Goal: Task Accomplishment & Management: Use online tool/utility

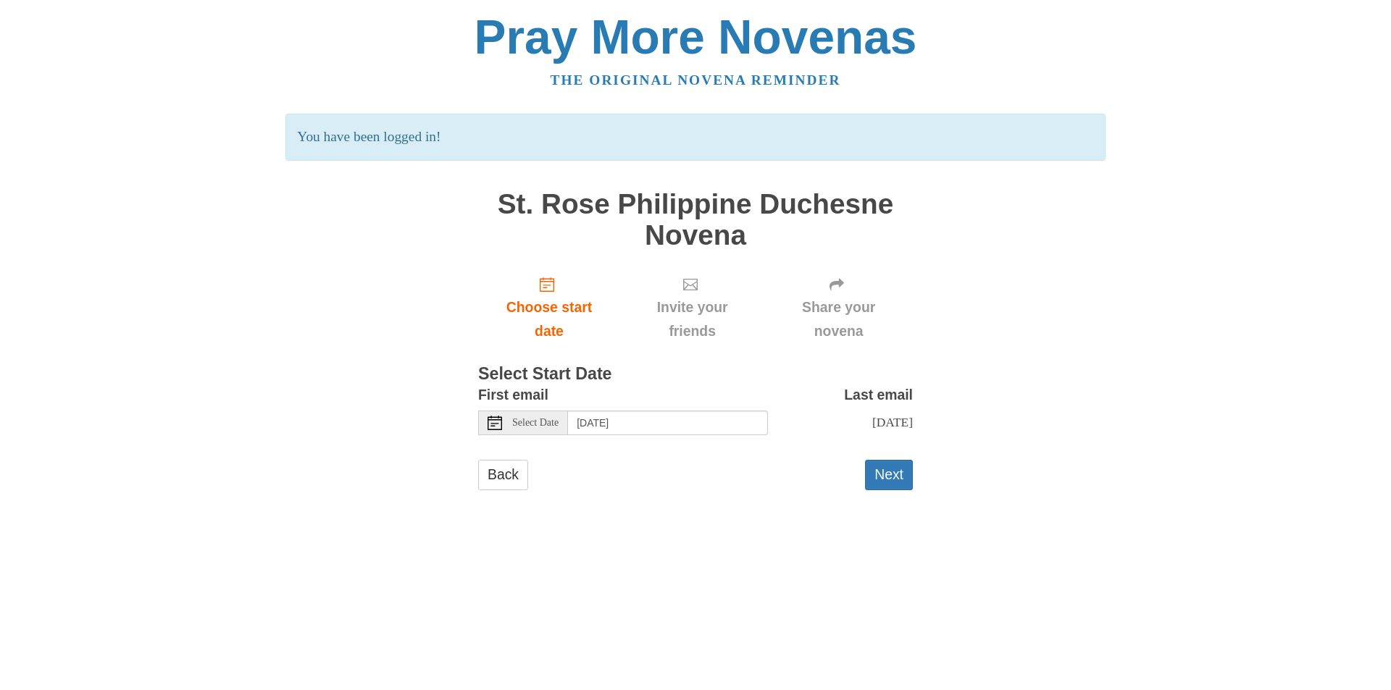
click at [898, 503] on div "Next" at bounding box center [889, 481] width 48 height 43
click at [895, 490] on button "Next" at bounding box center [889, 475] width 48 height 30
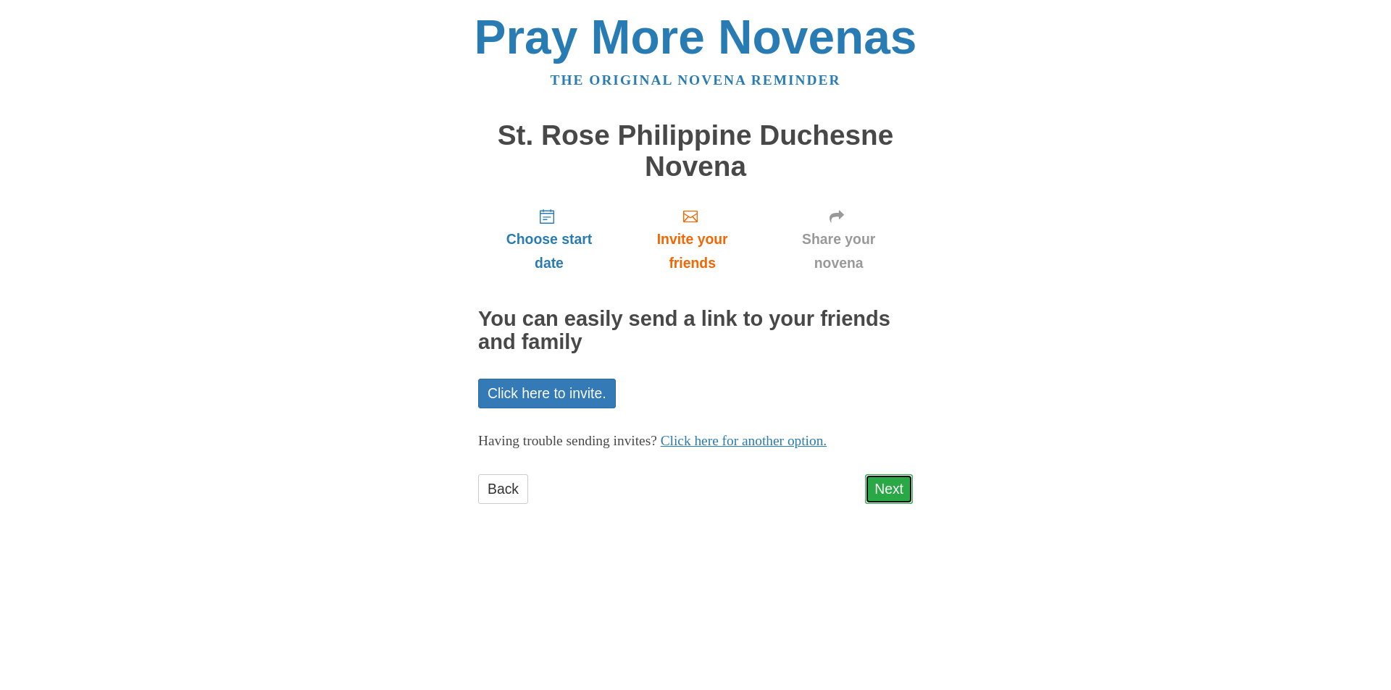
click at [879, 487] on link "Next" at bounding box center [889, 489] width 48 height 30
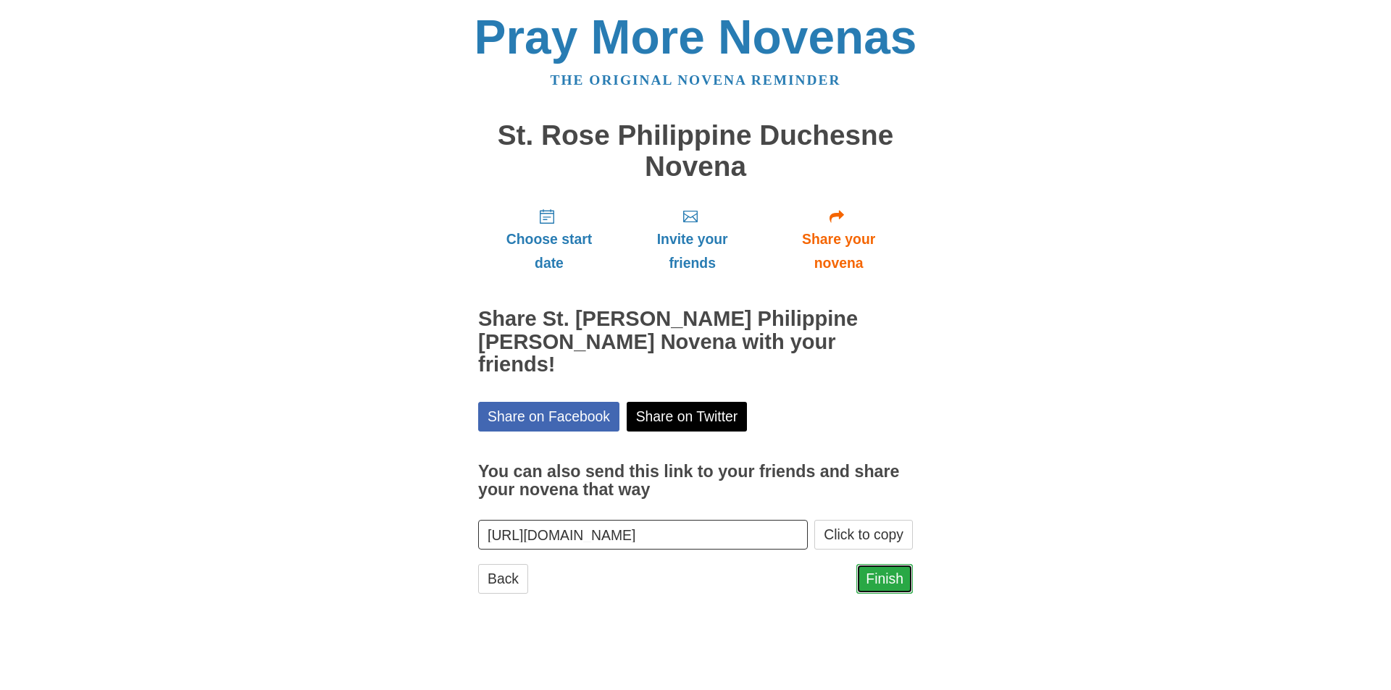
click at [887, 564] on link "Finish" at bounding box center [884, 579] width 56 height 30
